Goal: Browse casually

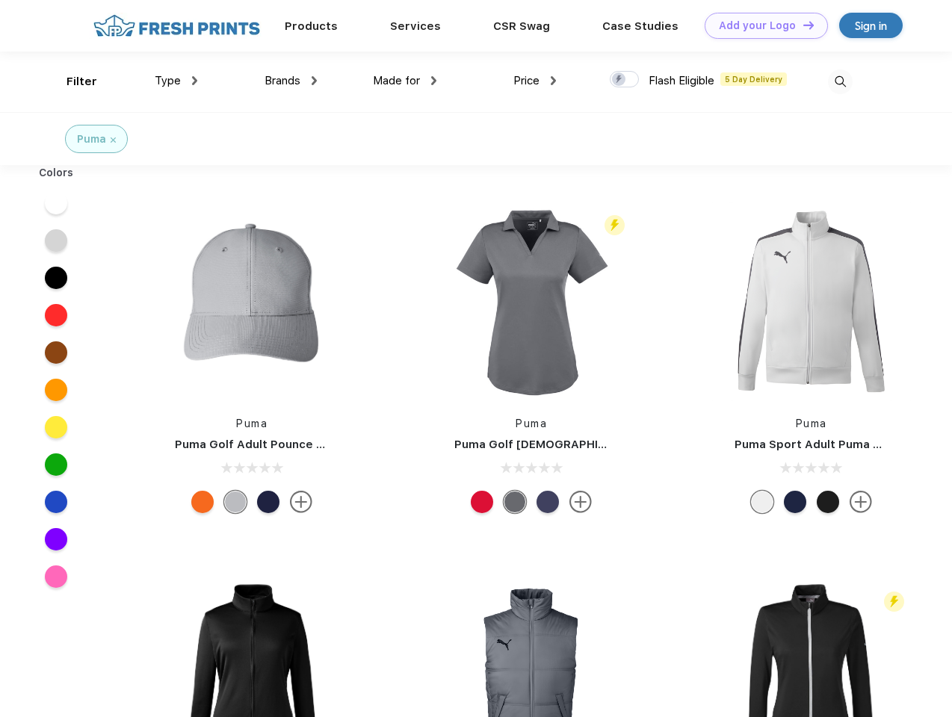
click at [761, 25] on link "Add your Logo Design Tool" at bounding box center [766, 26] width 123 height 26
click at [0, 0] on div "Design Tool" at bounding box center [0, 0] width 0 height 0
click at [802, 25] on link "Add your Logo Design Tool" at bounding box center [766, 26] width 123 height 26
click at [72, 81] on div "Filter" at bounding box center [81, 81] width 31 height 17
click at [176, 81] on span "Type" at bounding box center [168, 80] width 26 height 13
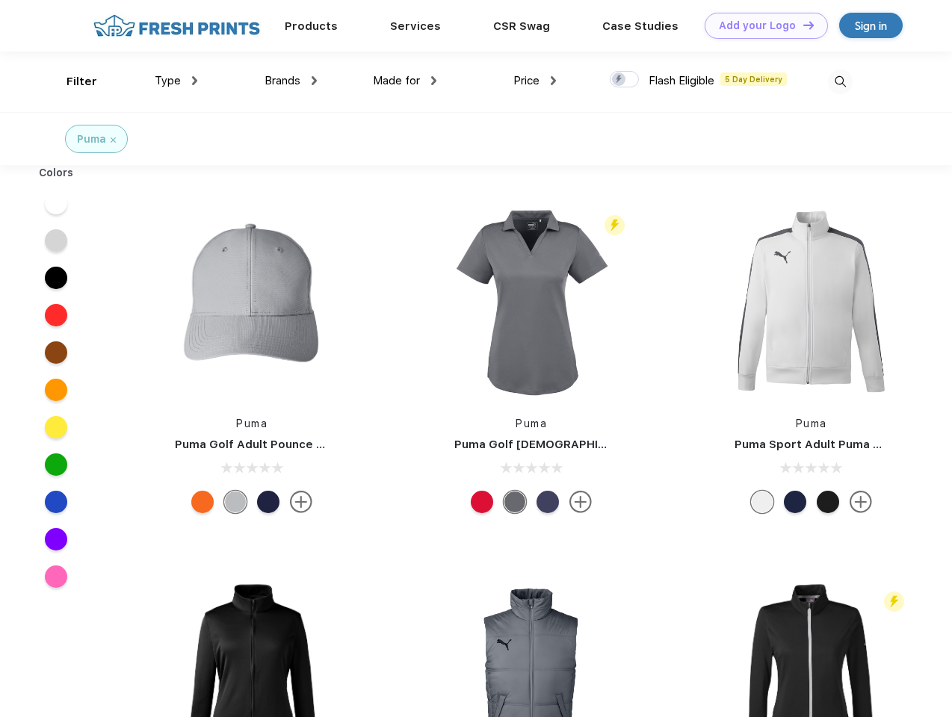
click at [291, 81] on span "Brands" at bounding box center [282, 80] width 36 height 13
click at [405, 81] on span "Made for" at bounding box center [396, 80] width 47 height 13
click at [535, 81] on span "Price" at bounding box center [526, 80] width 26 height 13
click at [625, 80] on div at bounding box center [624, 79] width 29 height 16
click at [619, 80] on input "checkbox" at bounding box center [615, 75] width 10 height 10
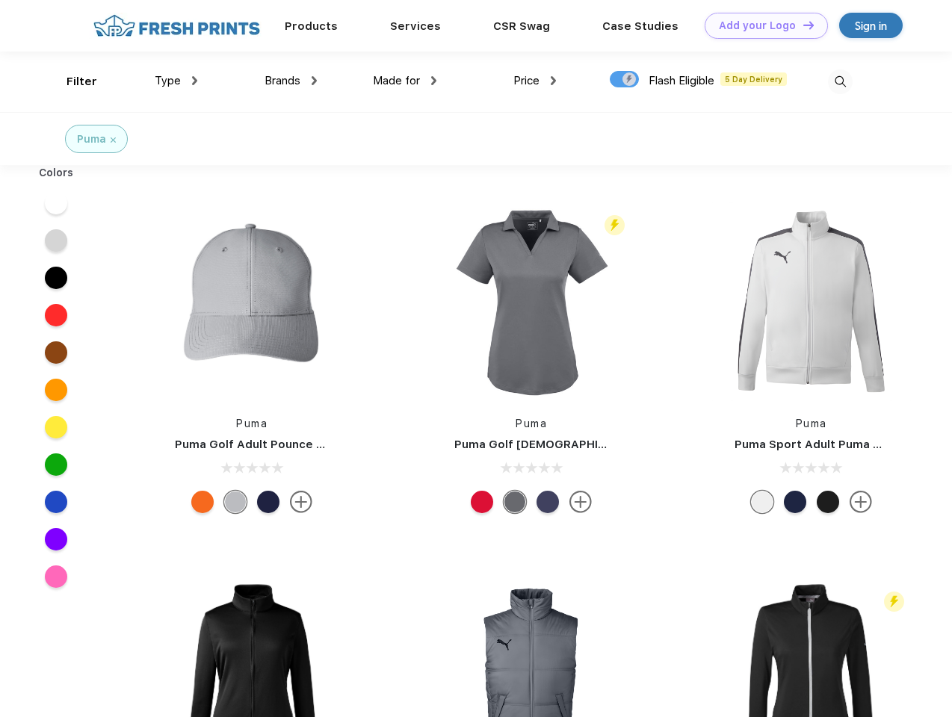
click at [840, 81] on img at bounding box center [840, 81] width 25 height 25
